Goal: Information Seeking & Learning: Learn about a topic

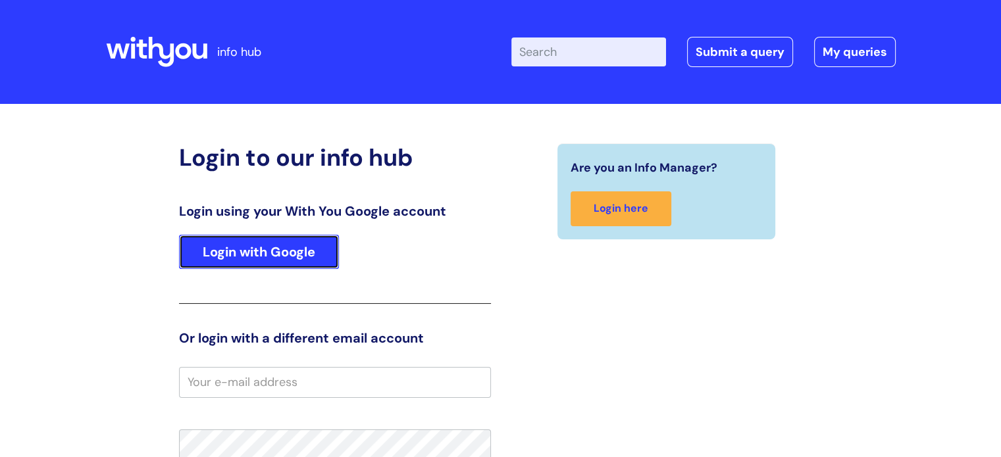
drag, startPoint x: 294, startPoint y: 254, endPoint x: 300, endPoint y: 251, distance: 7.4
click at [294, 254] on link "Login with Google" at bounding box center [259, 252] width 160 height 34
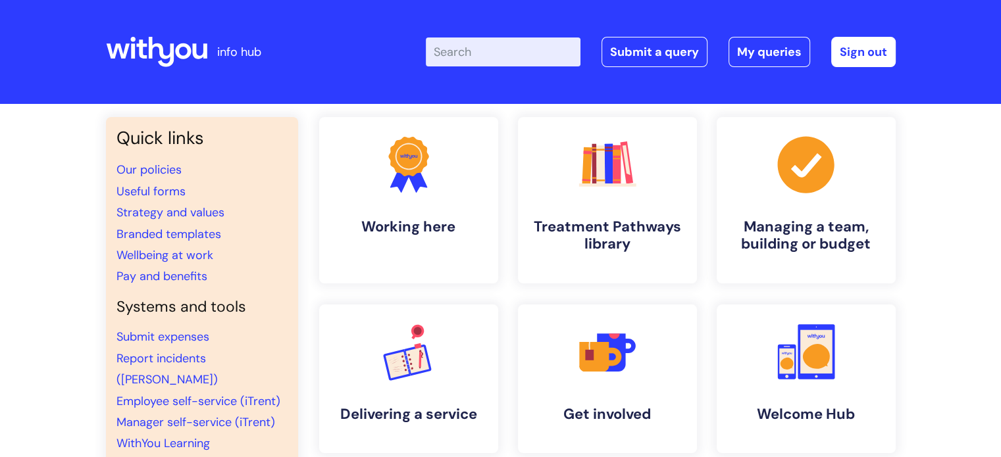
click at [529, 49] on input "Enter your search term here..." at bounding box center [503, 52] width 155 height 29
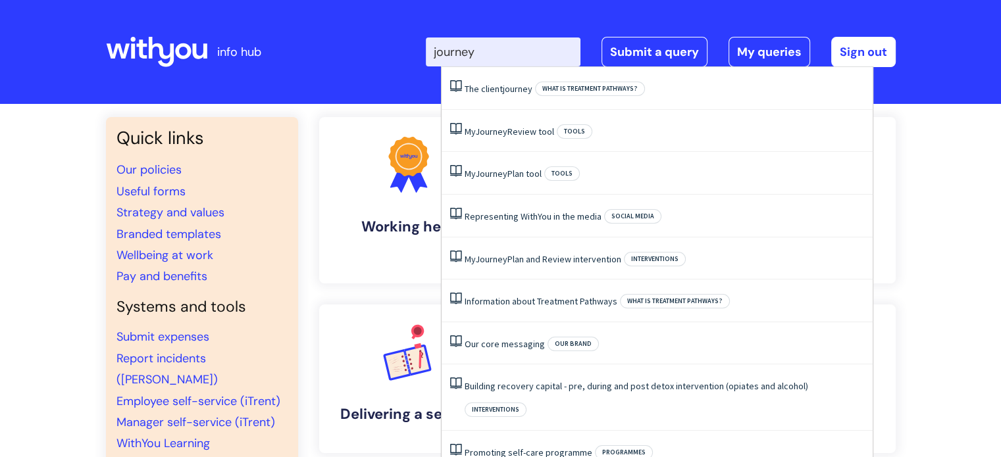
type input "journey"
click button "Search" at bounding box center [0, 0] width 0 height 0
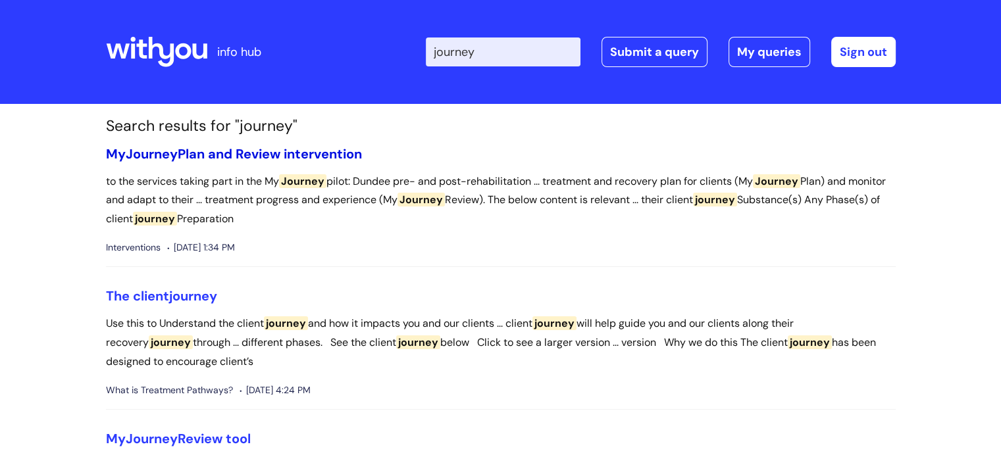
click at [291, 157] on link "My Journey Plan and Review intervention" at bounding box center [234, 153] width 256 height 17
